Goal: Task Accomplishment & Management: Use online tool/utility

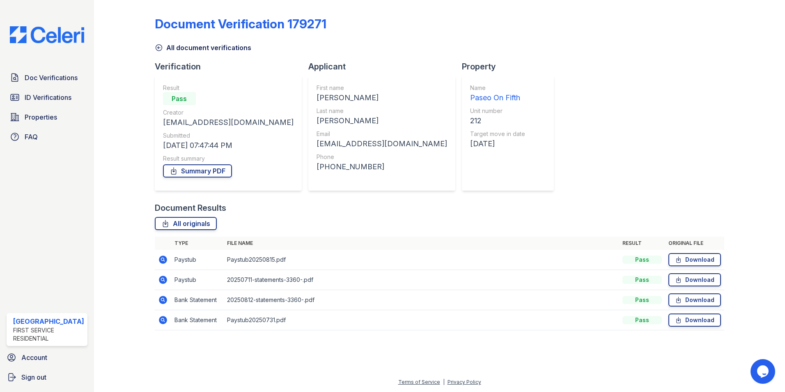
click at [54, 32] on img at bounding box center [46, 34] width 87 height 17
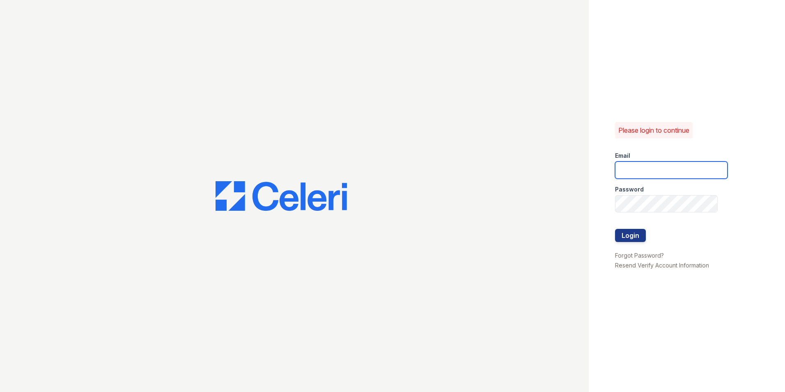
type input "[EMAIL_ADDRESS][DOMAIN_NAME]"
click at [490, 234] on button "Login" at bounding box center [630, 235] width 31 height 13
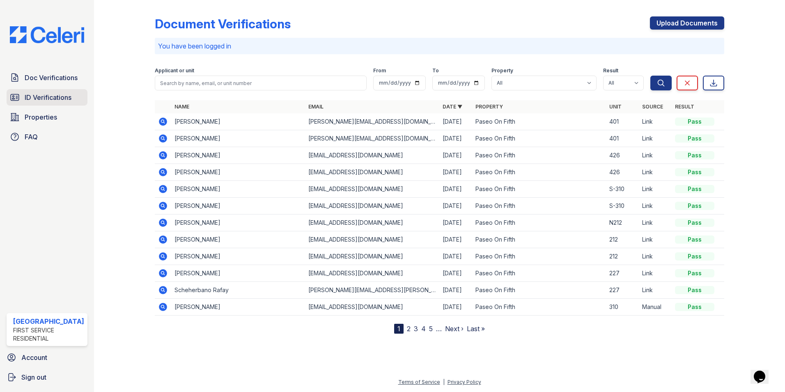
click at [41, 96] on span "ID Verifications" at bounding box center [48, 97] width 47 height 10
